Goal: Task Accomplishment & Management: Complete application form

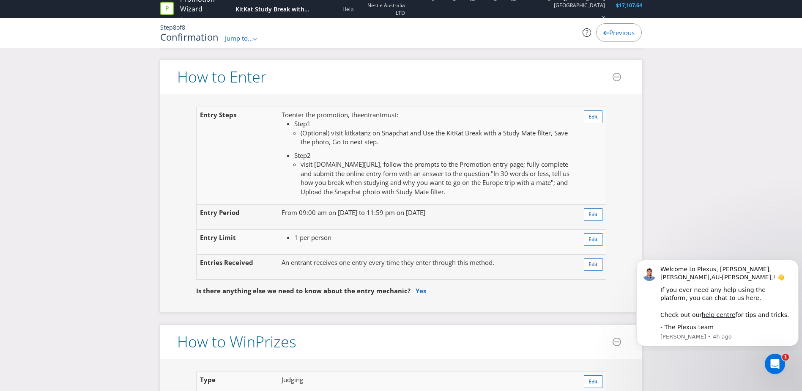
scroll to position [804, 0]
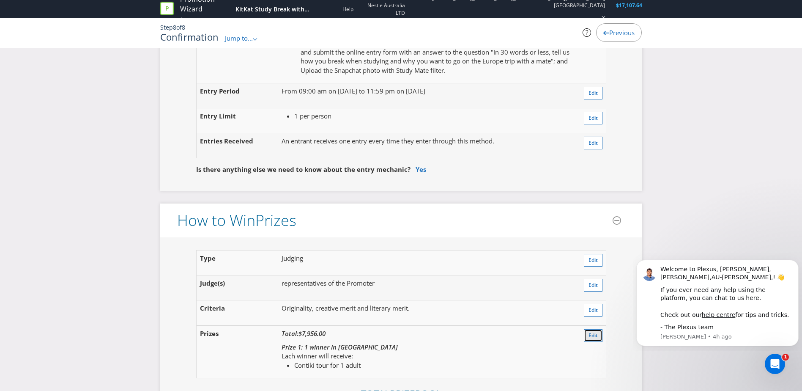
click at [599, 334] on button "Edit" at bounding box center [593, 335] width 19 height 13
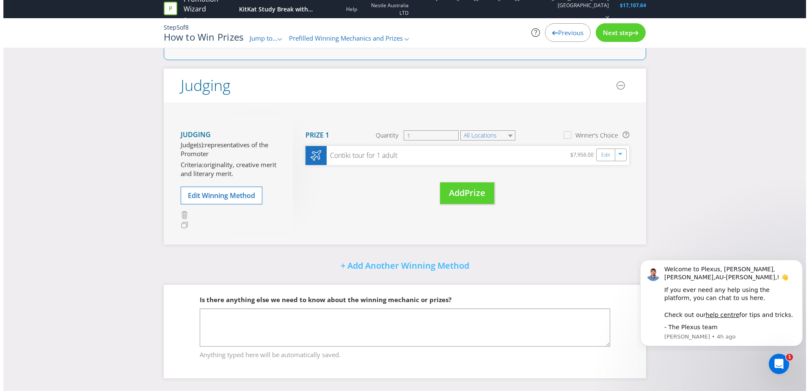
scroll to position [113, 0]
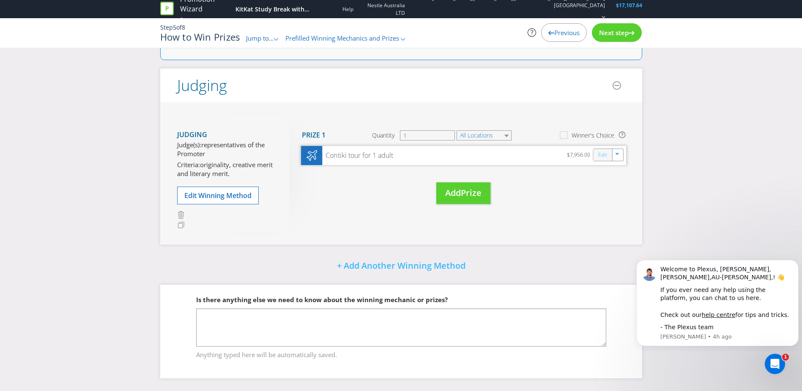
click at [604, 159] on link "Edit" at bounding box center [602, 155] width 9 height 10
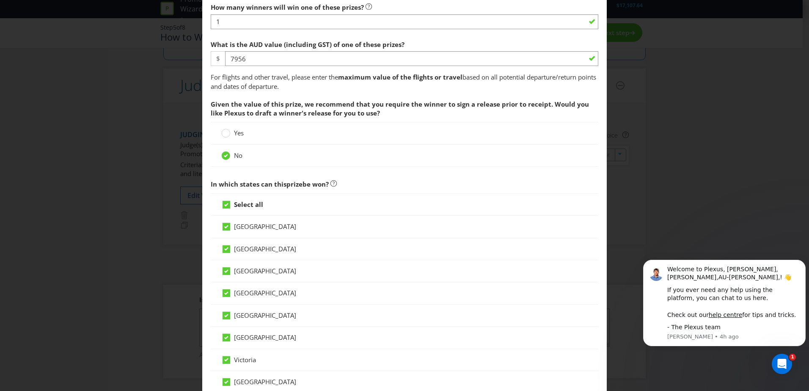
scroll to position [550, 0]
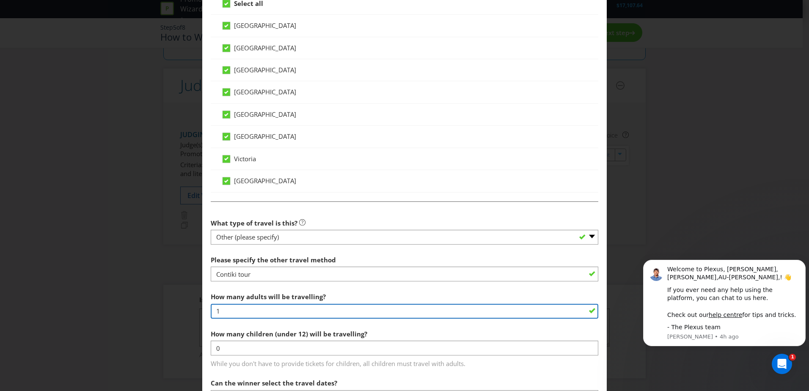
click at [247, 311] on input "1" at bounding box center [404, 311] width 387 height 15
type input "1"
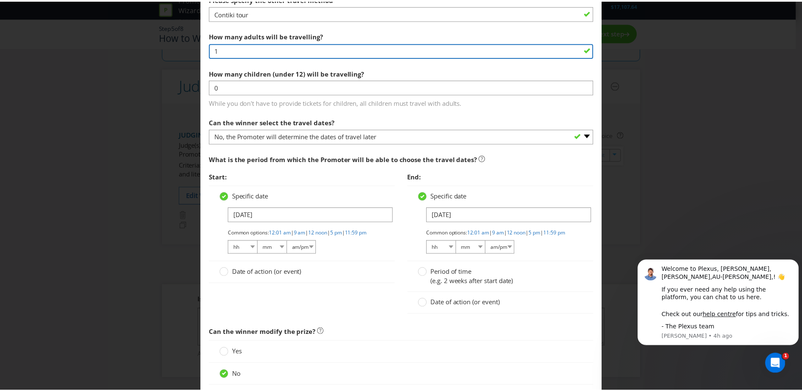
scroll to position [885, 0]
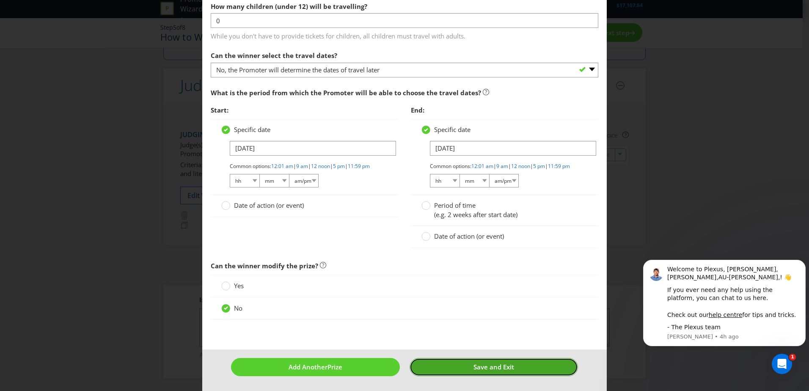
click at [463, 366] on button "Save and Exit" at bounding box center [493, 367] width 169 height 18
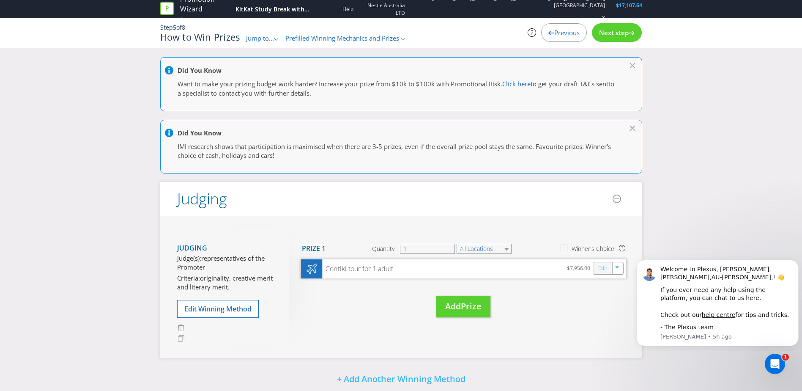
click at [605, 269] on link "Edit" at bounding box center [602, 269] width 9 height 10
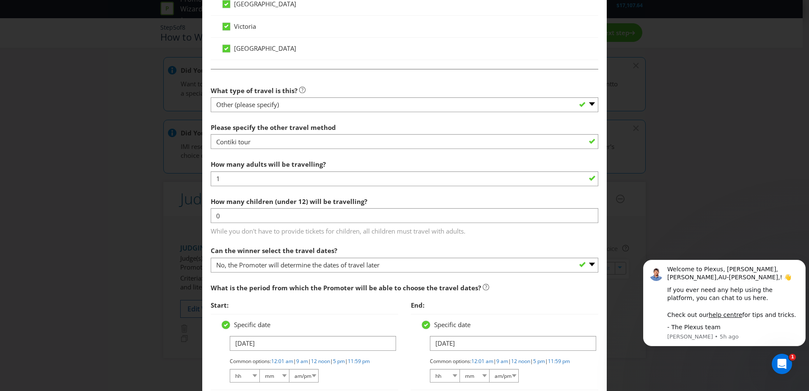
scroll to position [719, 0]
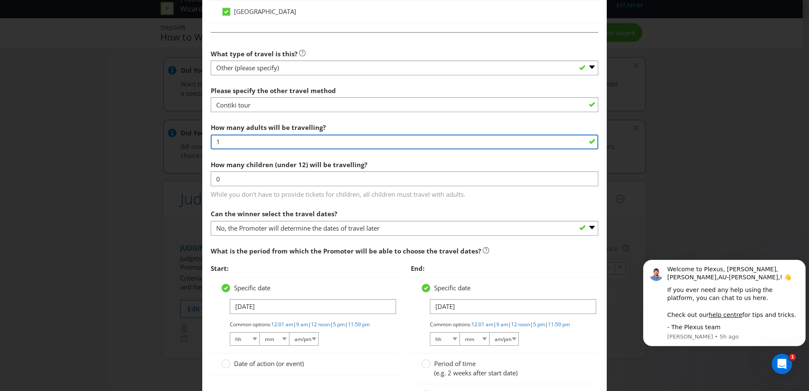
click at [260, 141] on input "1" at bounding box center [404, 142] width 387 height 15
type input "2"
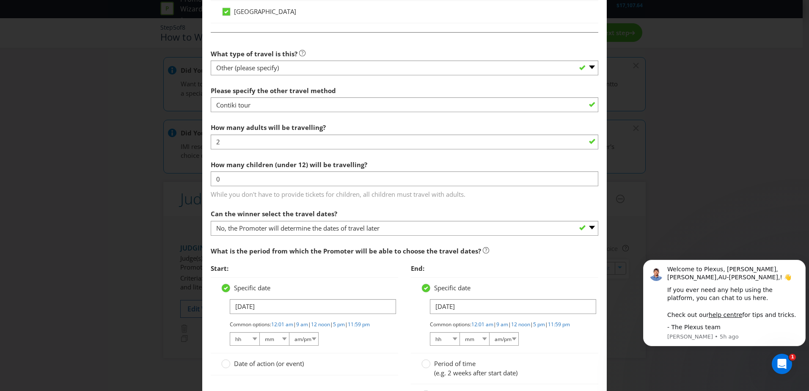
click at [290, 200] on section "What type of travel is this? -- Please Select -- Flight Accommodation Car Hire …" at bounding box center [404, 230] width 387 height 370
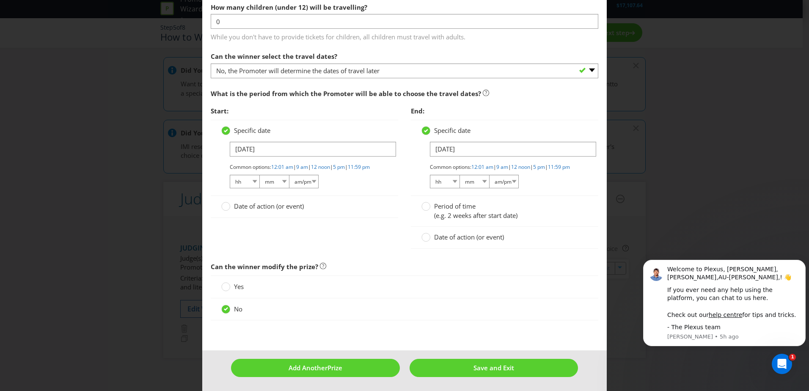
scroll to position [885, 0]
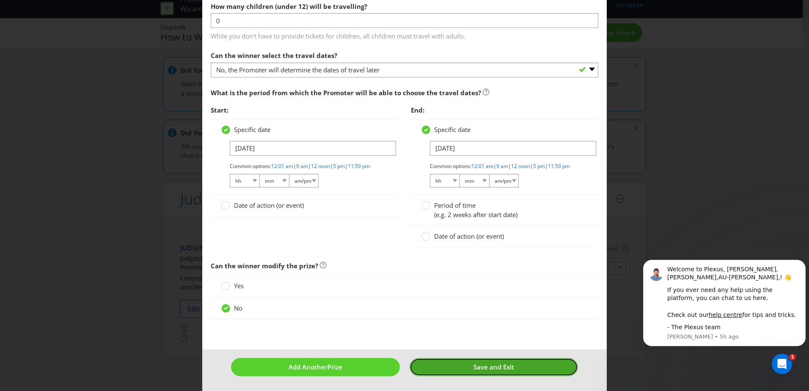
click at [490, 363] on span "Save and Exit" at bounding box center [493, 367] width 41 height 8
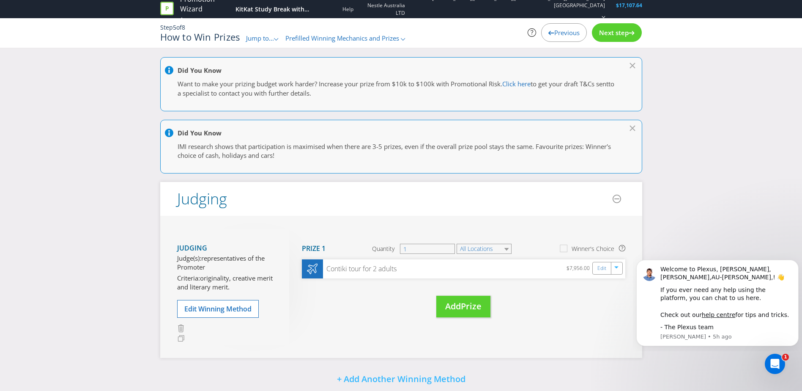
click at [637, 38] on div "Next step" at bounding box center [617, 32] width 50 height 19
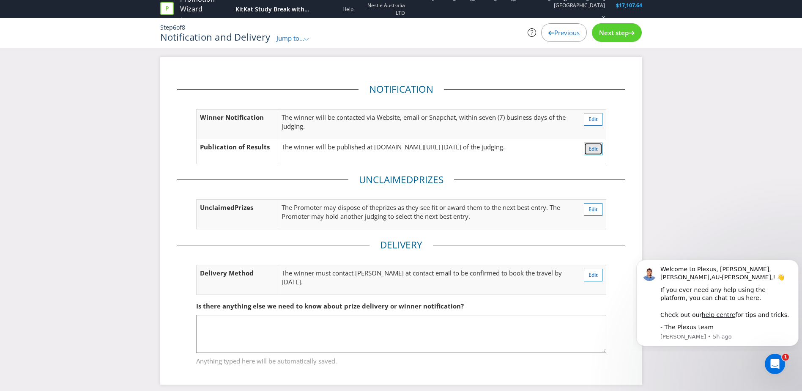
click at [585, 152] on button "Edit" at bounding box center [593, 149] width 19 height 13
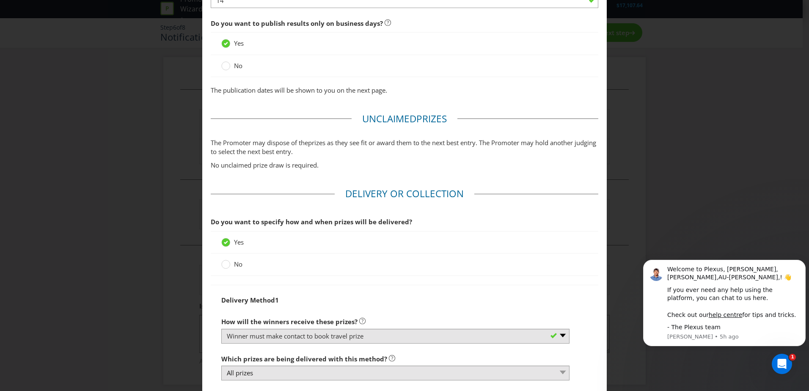
scroll to position [351, 0]
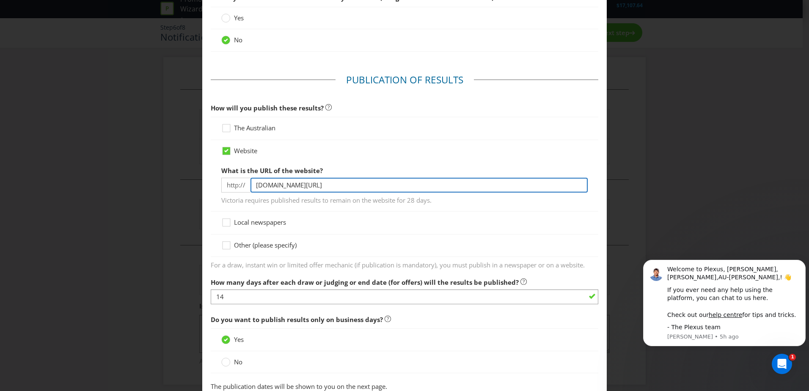
click at [357, 188] on input "[DOMAIN_NAME][URL]" at bounding box center [418, 185] width 337 height 15
paste input "[URL][DOMAIN_NAME]"
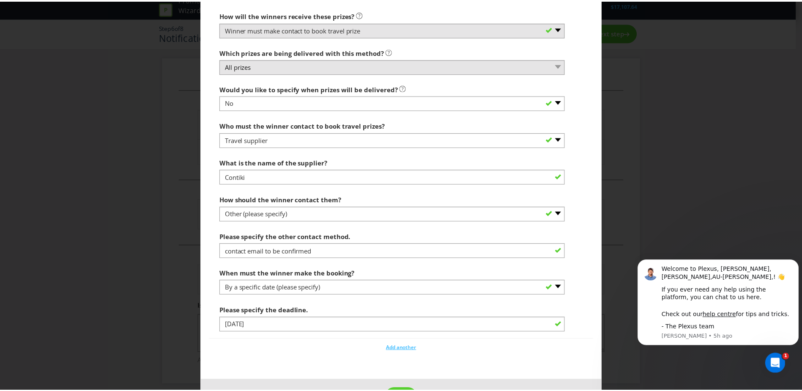
scroll to position [986, 0]
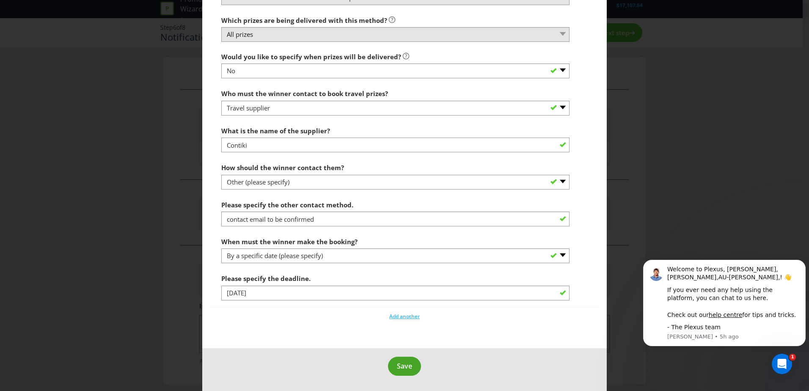
type input "[URL][DOMAIN_NAME]"
click at [399, 362] on span "Save" at bounding box center [404, 365] width 15 height 9
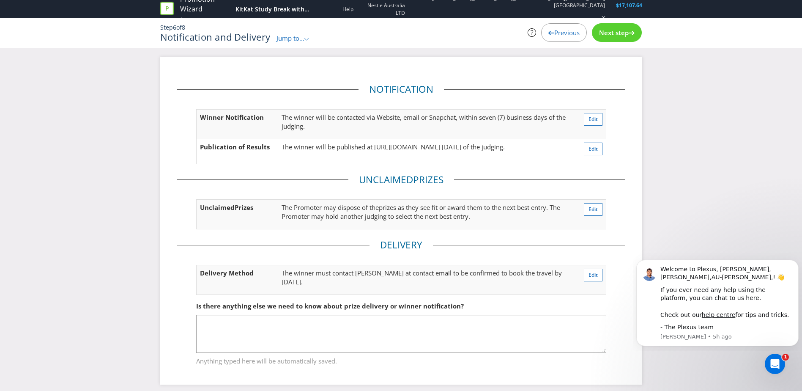
click at [617, 38] on div "Next step" at bounding box center [617, 32] width 50 height 19
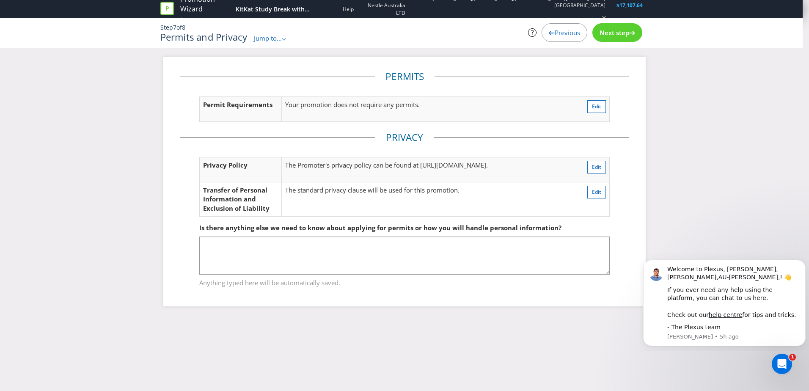
click at [619, 36] on span "Next step" at bounding box center [614, 32] width 30 height 8
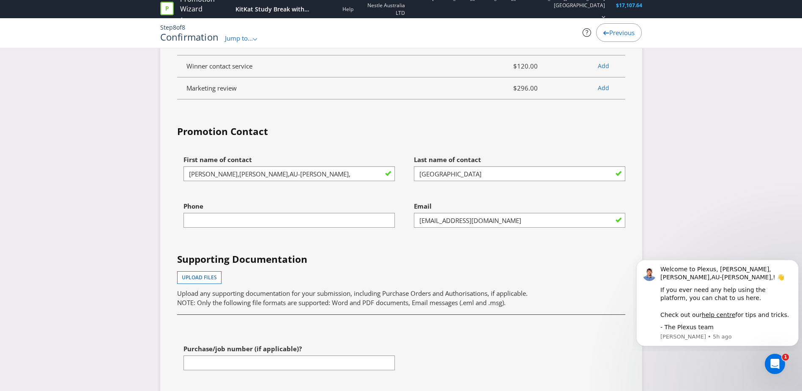
scroll to position [2157, 0]
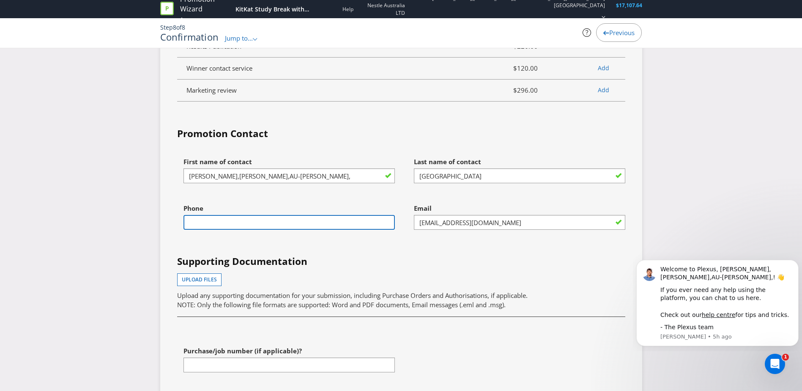
click at [322, 223] on input "text" at bounding box center [289, 222] width 211 height 15
type input "0479177209"
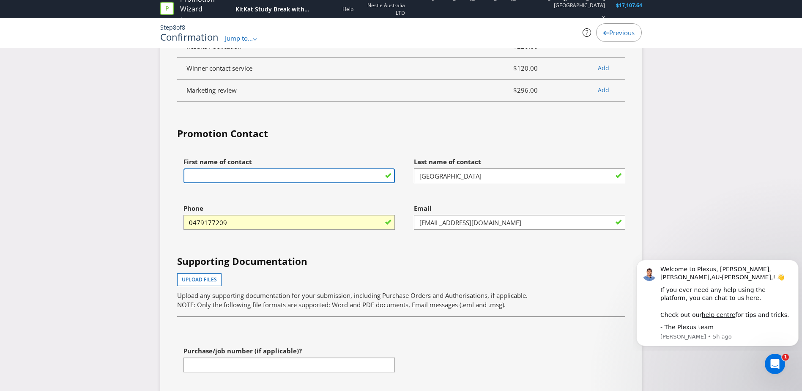
type input "[PERSON_NAME]"
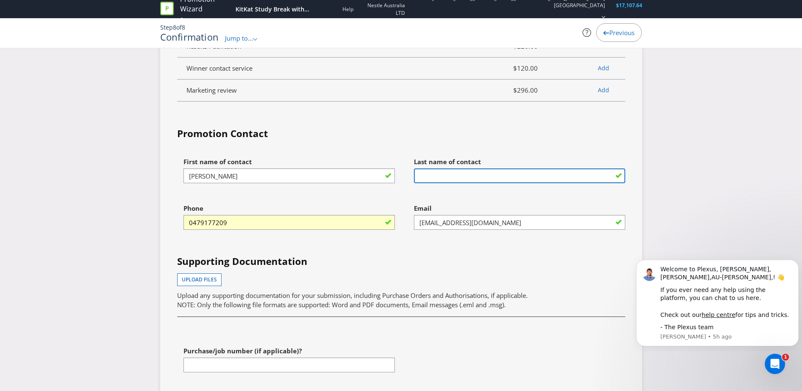
type input "Paterson"
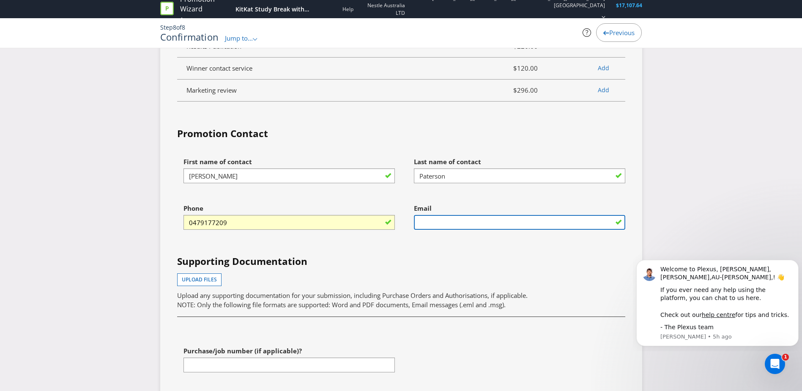
type input "[EMAIL_ADDRESS][DOMAIN_NAME]"
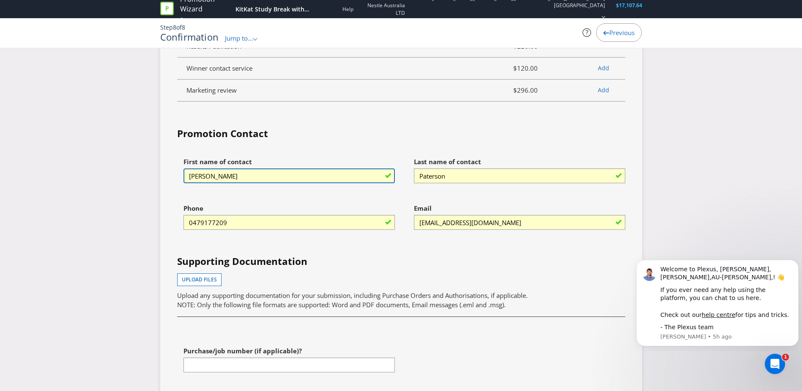
drag, startPoint x: 267, startPoint y: 176, endPoint x: 187, endPoint y: 180, distance: 80.5
click at [187, 180] on input "[PERSON_NAME]" at bounding box center [289, 175] width 211 height 15
type input "Alina"
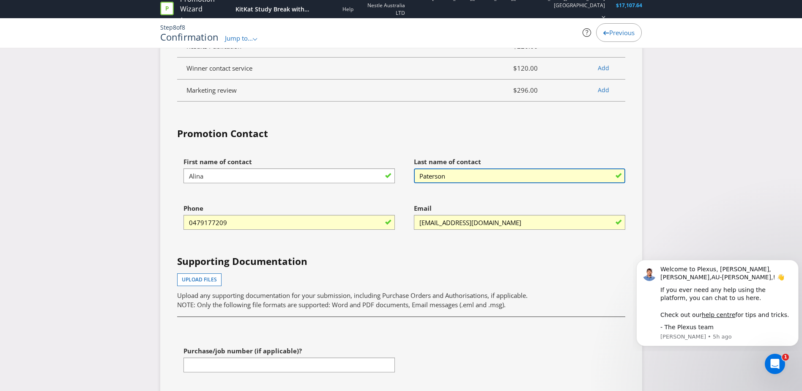
drag, startPoint x: 448, startPoint y: 177, endPoint x: 363, endPoint y: 173, distance: 84.7
click at [363, 173] on div "First name of contact [PERSON_NAME] Last name of contact [PERSON_NAME] Phone [P…" at bounding box center [401, 270] width 461 height 235
type input "Yakovlieva"
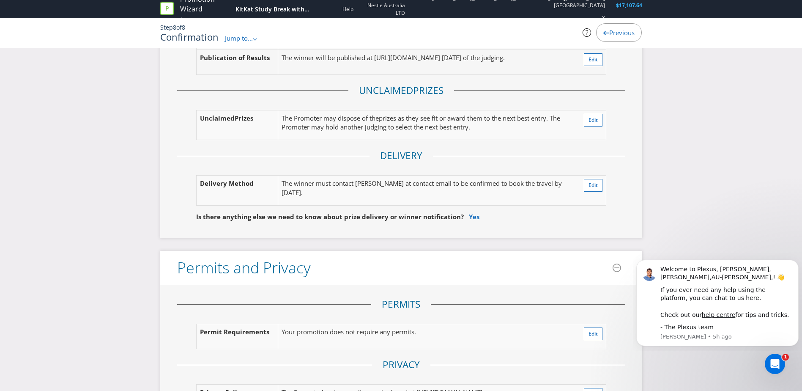
scroll to position [1359, 0]
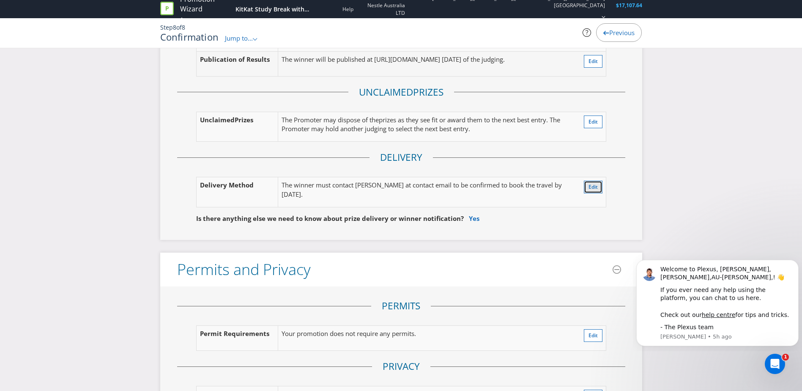
click at [587, 190] on button "Edit" at bounding box center [593, 187] width 19 height 13
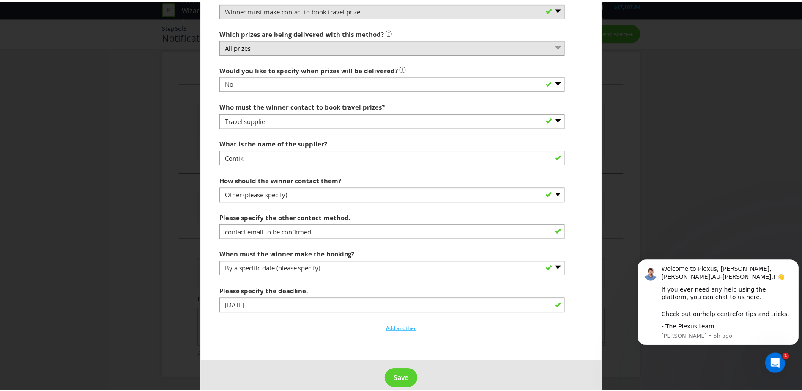
scroll to position [986, 0]
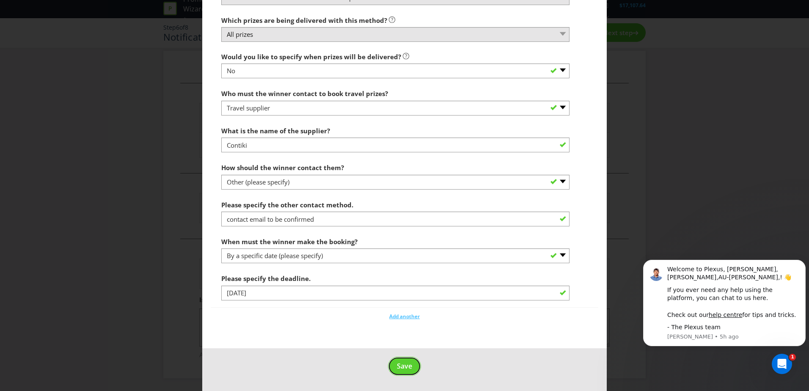
click at [399, 367] on span "Save" at bounding box center [404, 365] width 15 height 9
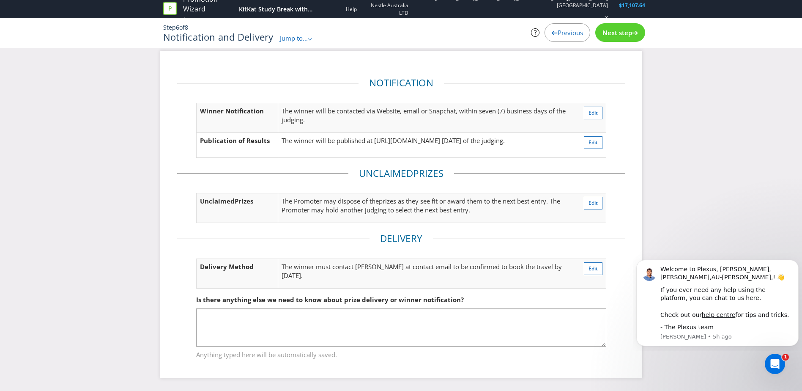
click at [625, 30] on span "Next step" at bounding box center [618, 32] width 30 height 8
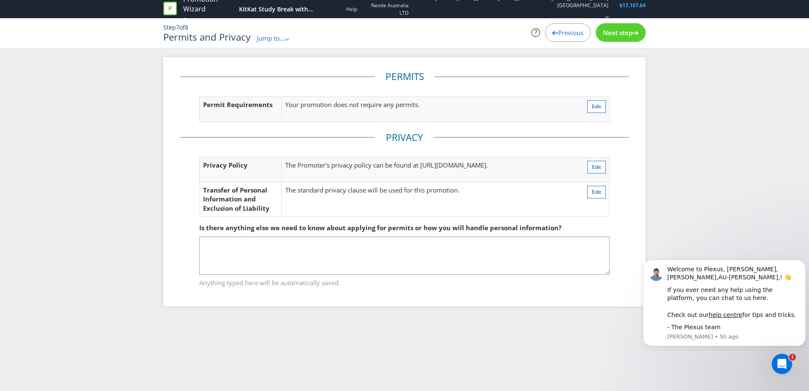
click at [625, 30] on span "Next step" at bounding box center [618, 32] width 30 height 8
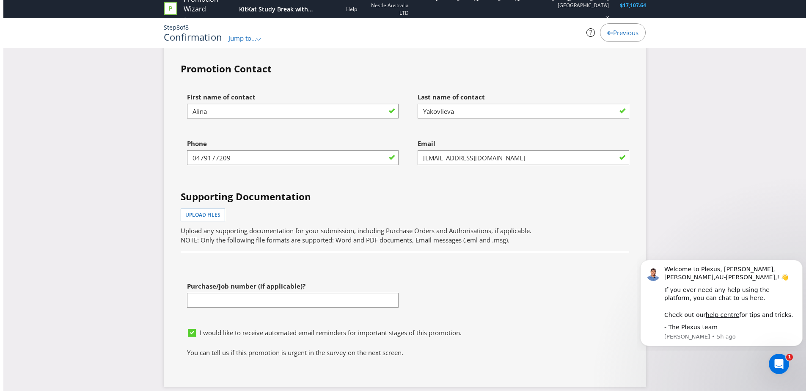
scroll to position [2459, 0]
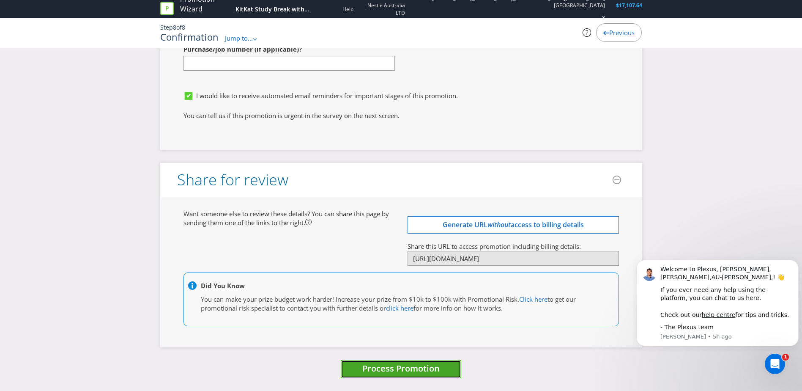
click at [426, 367] on span "Process Promotion" at bounding box center [401, 368] width 77 height 11
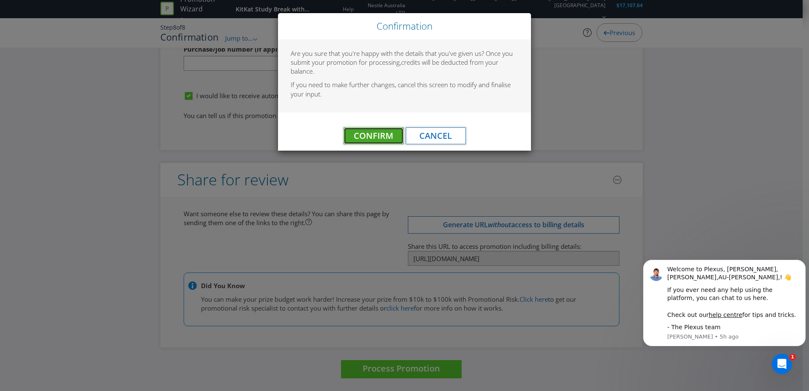
click at [376, 135] on span "Confirm" at bounding box center [373, 135] width 39 height 11
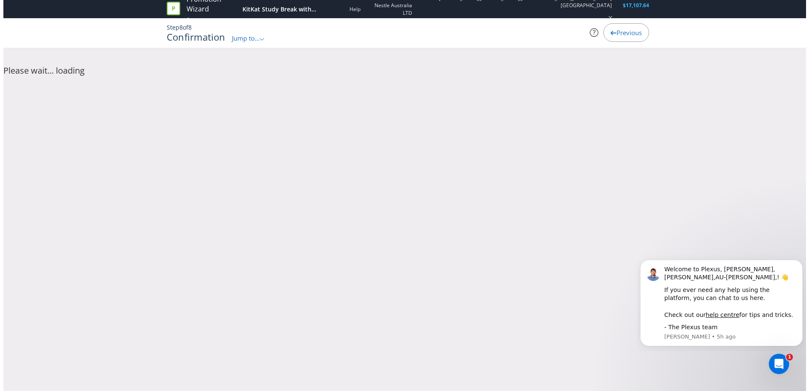
scroll to position [0, 0]
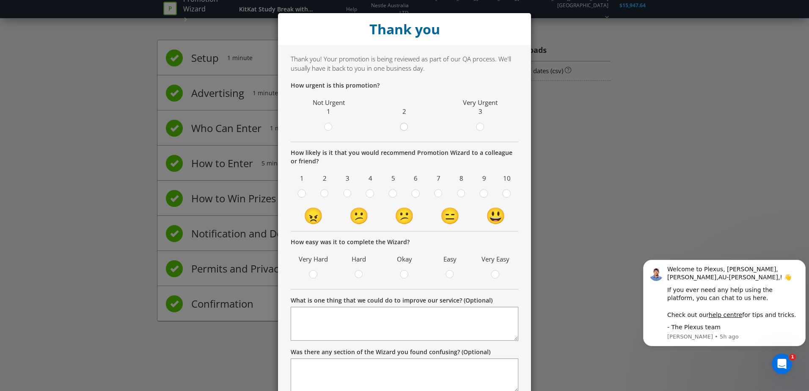
click at [404, 125] on circle at bounding box center [404, 127] width 8 height 8
click at [0, 0] on input "radio" at bounding box center [0, 0] width 0 height 0
click at [431, 191] on label at bounding box center [438, 194] width 14 height 11
click at [0, 0] on input "radio" at bounding box center [0, 0] width 0 height 0
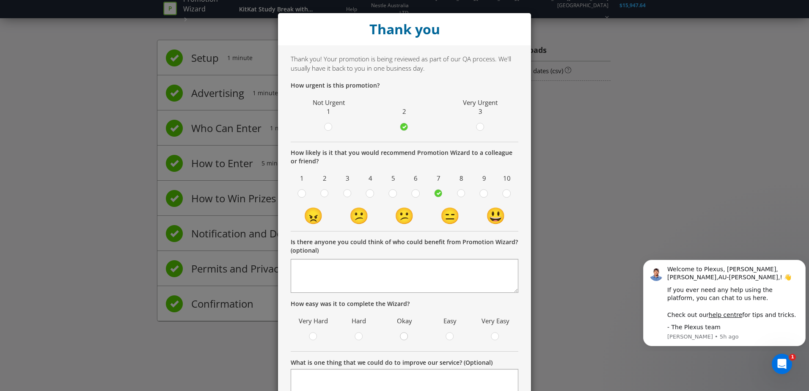
click at [402, 336] on div at bounding box center [404, 334] width 4 height 4
click at [0, 0] on input "radio" at bounding box center [0, 0] width 0 height 0
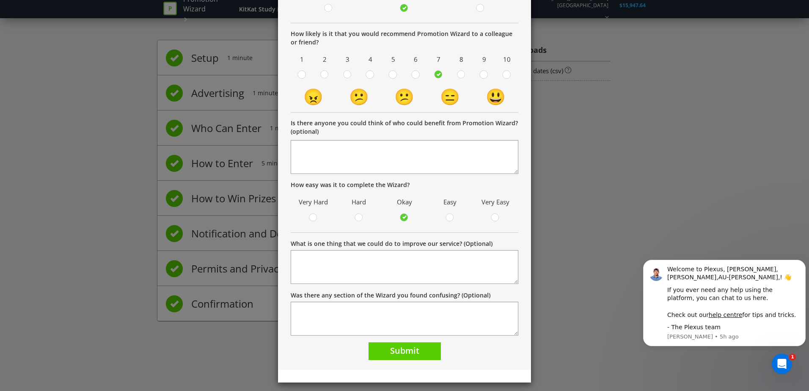
scroll to position [124, 0]
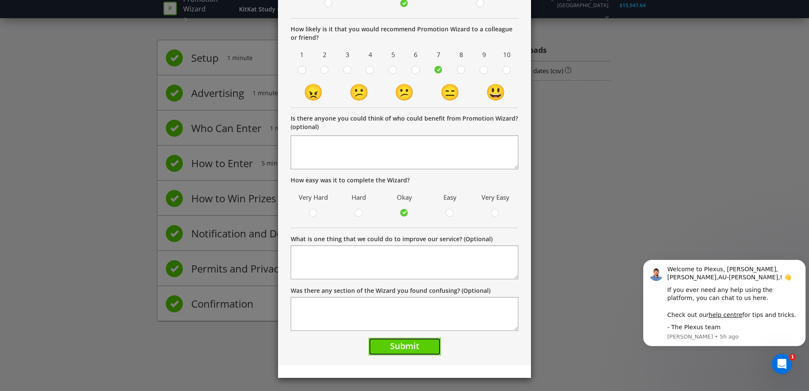
click at [411, 349] on span "Submit" at bounding box center [404, 345] width 29 height 11
